Goal: Task Accomplishment & Management: Use online tool/utility

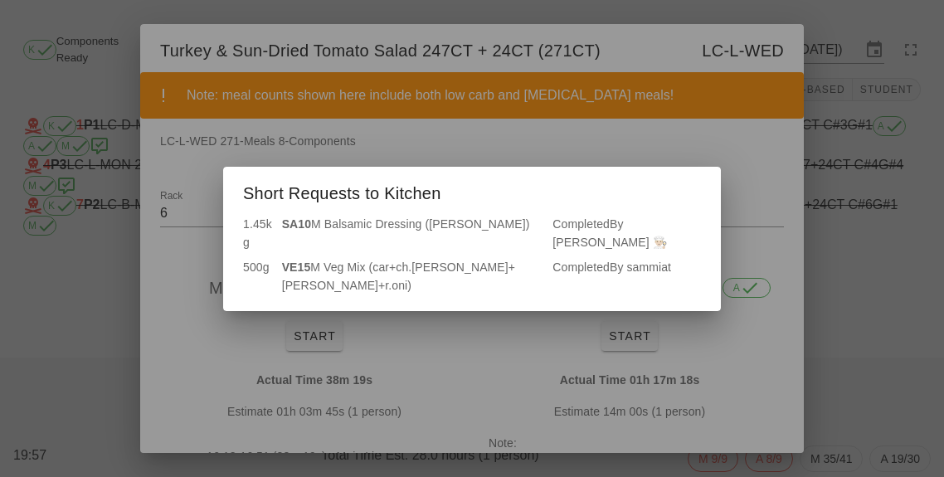
click at [837, 345] on div at bounding box center [472, 238] width 944 height 477
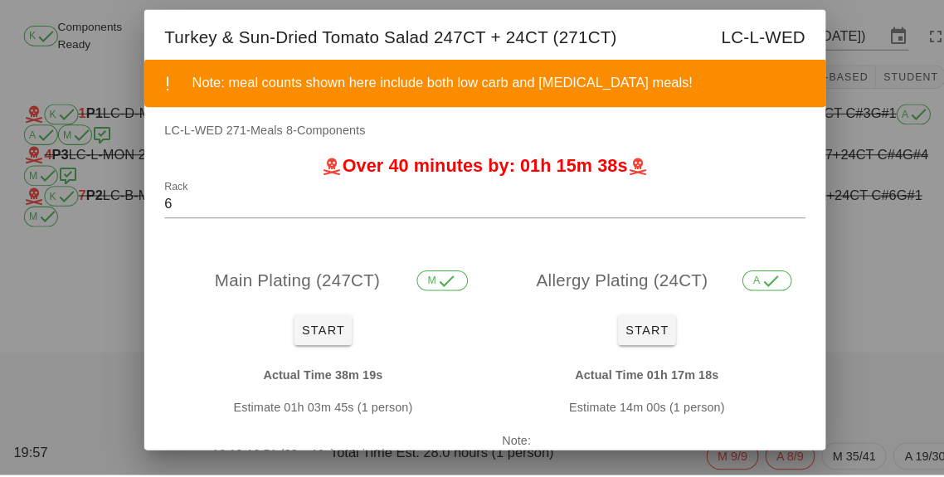
scroll to position [20, 0]
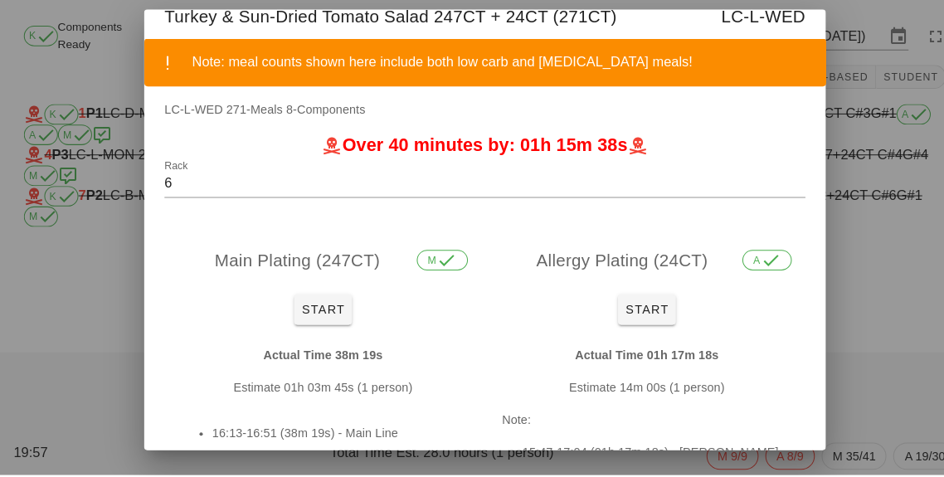
click at [815, 359] on div at bounding box center [472, 238] width 944 height 477
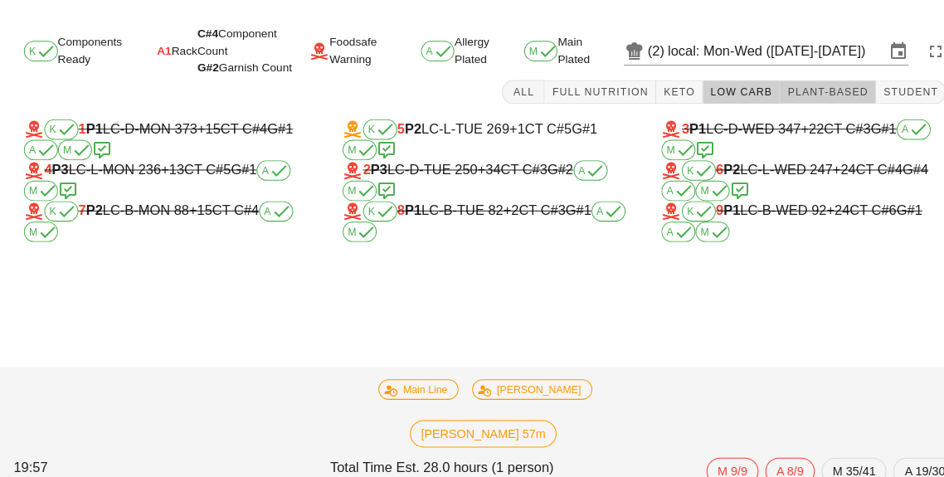
click at [817, 92] on span "Plant-Based" at bounding box center [806, 90] width 80 height 12
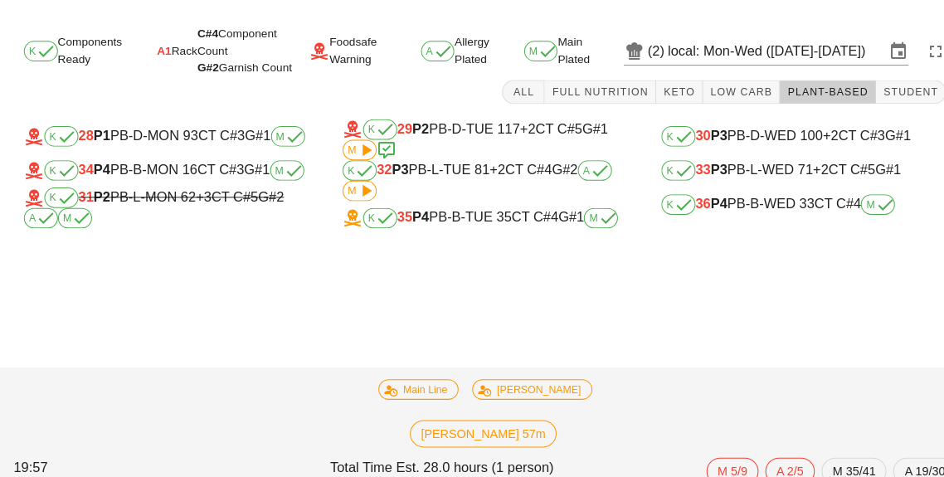
click at [760, 163] on div "K 33 P3 PB-L-WED 71 +2 CT C#5 G#1" at bounding box center [782, 166] width 277 height 20
type input "33"
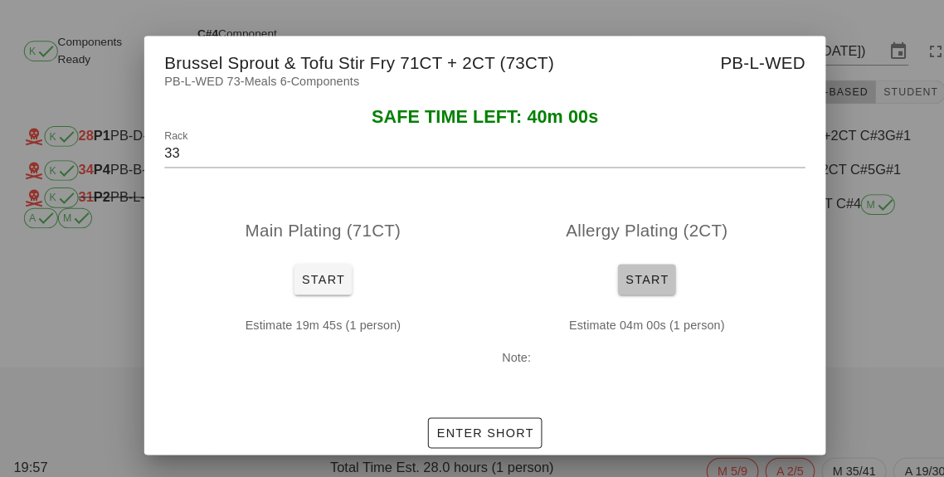
click at [641, 277] on span "Start" at bounding box center [629, 272] width 43 height 13
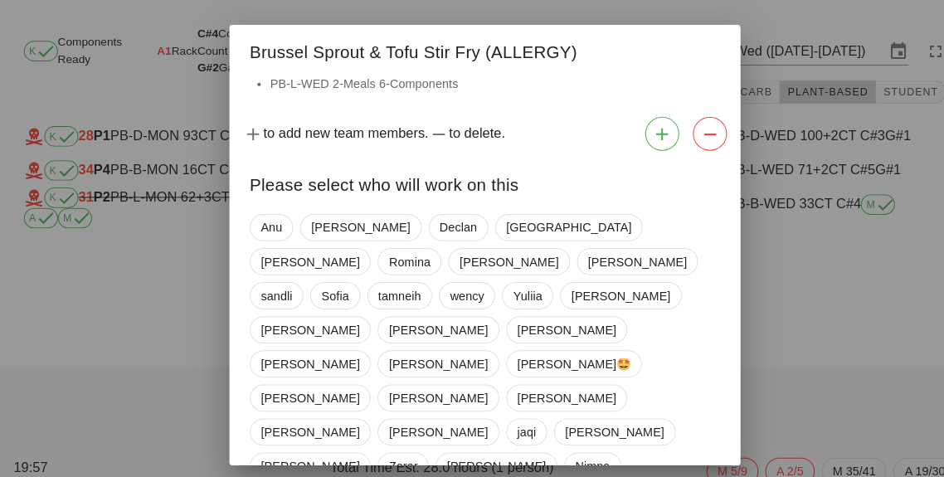
click at [830, 328] on div at bounding box center [472, 238] width 944 height 477
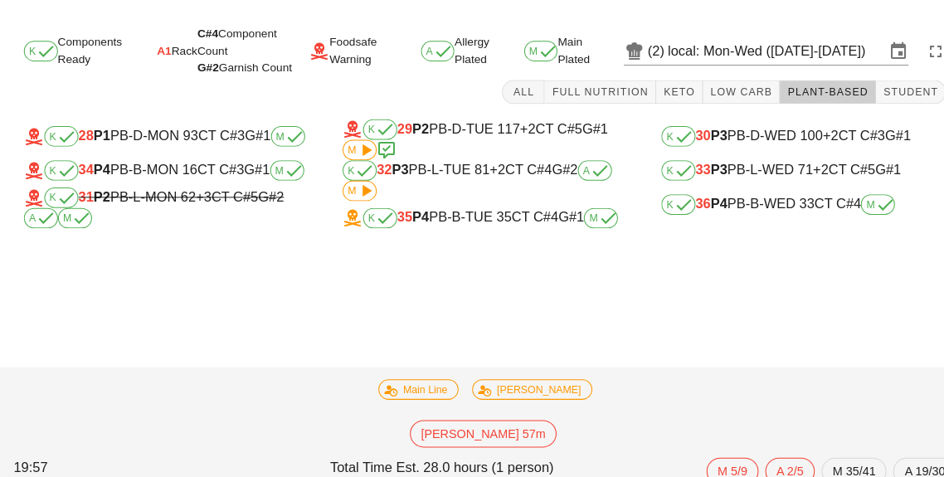
click at [711, 166] on div "K 33 P3 PB-L-WED 71 +2 CT C#5 G#1" at bounding box center [782, 166] width 277 height 20
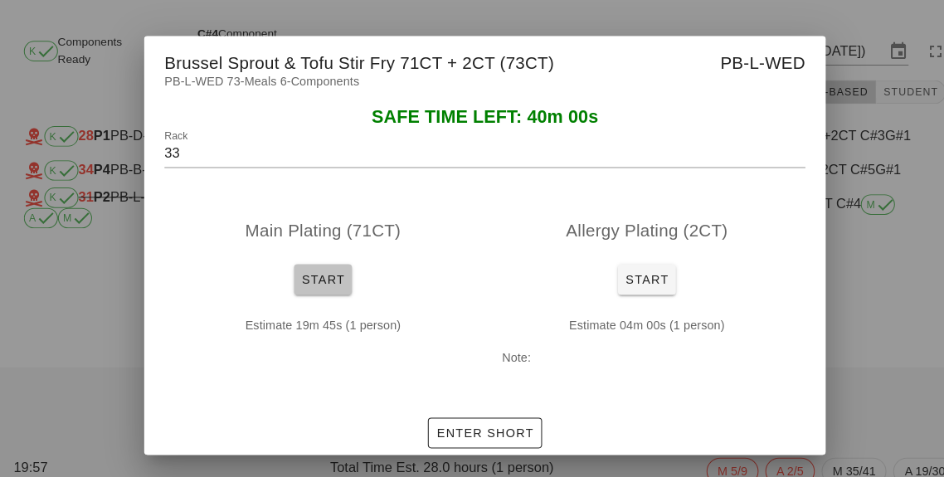
click at [310, 277] on span "Start" at bounding box center [314, 272] width 43 height 13
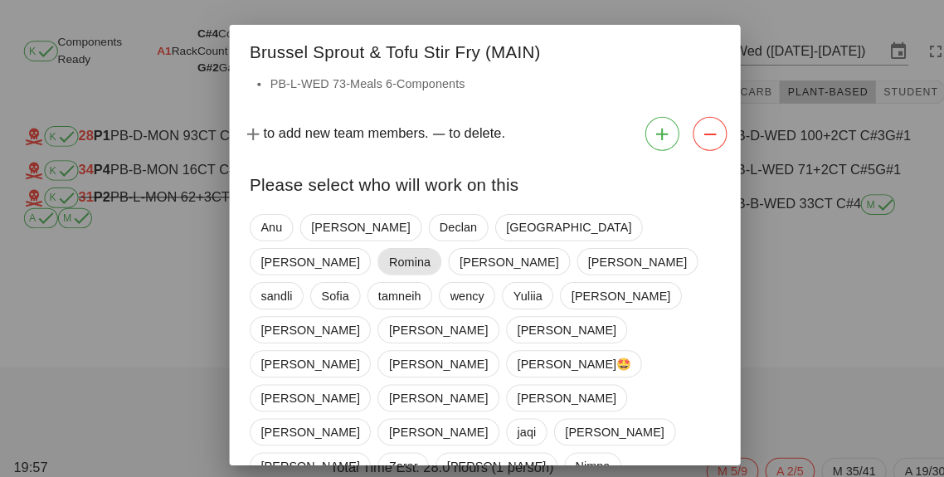
click at [419, 242] on span "Romina" at bounding box center [398, 254] width 41 height 25
